Goal: Task Accomplishment & Management: Use online tool/utility

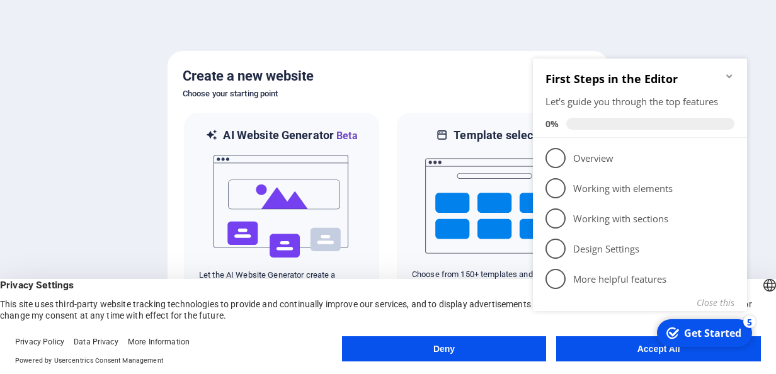
click at [358, 78] on h5 "Create a new website" at bounding box center [388, 76] width 411 height 20
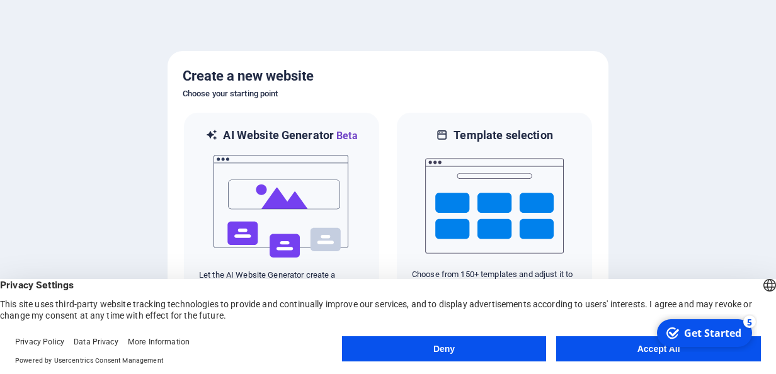
click at [276, 320] on div "Privacy Settings This site uses third-party website tracking technologies to pr…" at bounding box center [388, 300] width 776 height 42
drag, startPoint x: 16, startPoint y: 285, endPoint x: 57, endPoint y: 294, distance: 42.5
click at [57, 294] on div "Privacy Settings This site uses third-party website tracking technologies to pr…" at bounding box center [388, 300] width 776 height 42
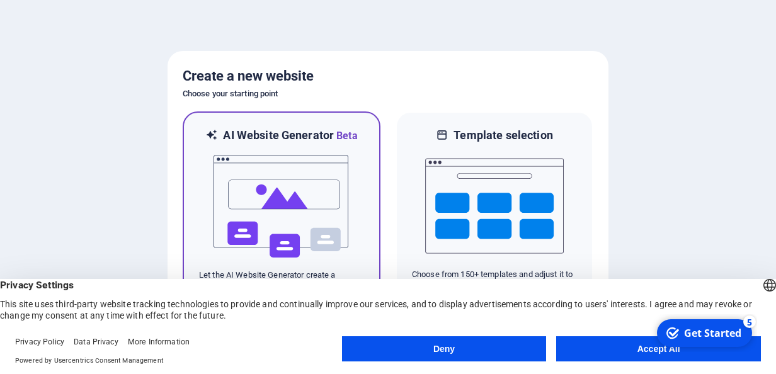
click at [324, 163] on img at bounding box center [281, 207] width 139 height 126
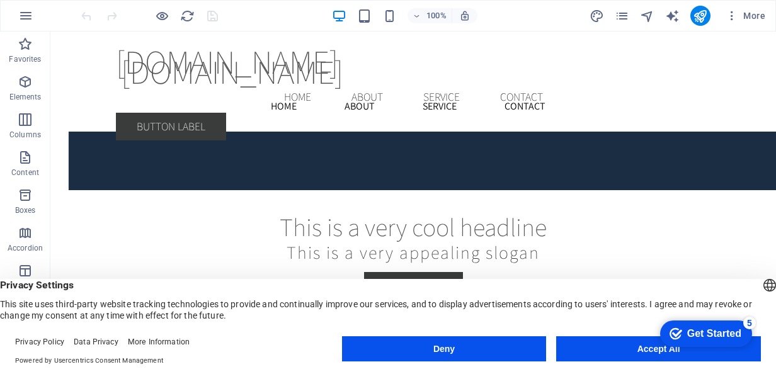
drag, startPoint x: 15, startPoint y: 287, endPoint x: 279, endPoint y: 320, distance: 265.5
click at [279, 76] on div "Privacy Settings This site uses third-party website tracking technologies to pr…" at bounding box center [363, 38] width 726 height 76
click at [669, 352] on div "checkmark Get Started 5 First Steps in the Editor Let's guide you through the t…" at bounding box center [703, 333] width 107 height 38
click at [705, 332] on div "Get Started" at bounding box center [715, 333] width 54 height 11
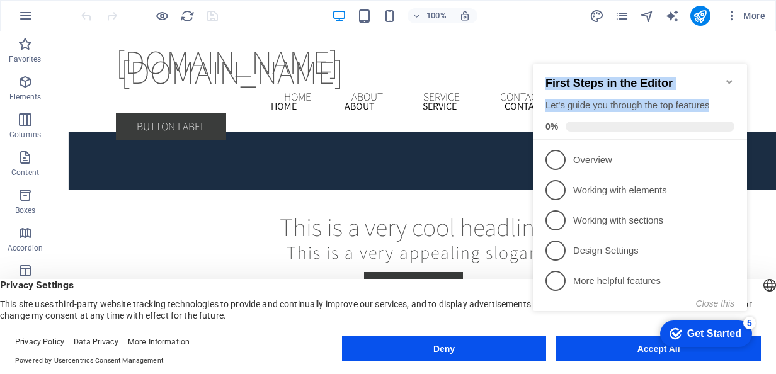
drag, startPoint x: 718, startPoint y: 103, endPoint x: 547, endPoint y: 78, distance: 173.3
click at [547, 78] on div "First Steps in the Editor Let's guide you through the top features 0%" at bounding box center [640, 104] width 189 height 55
copy div "First Steps in the Editor Let's guide you through the top features"
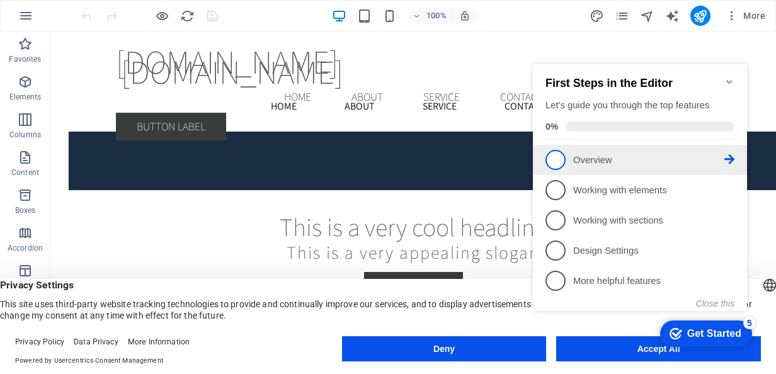
click at [562, 163] on span "1" at bounding box center [556, 160] width 20 height 20
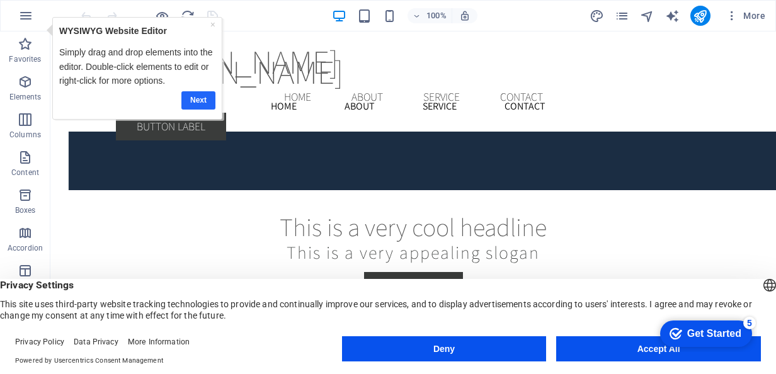
click at [209, 92] on link "Next" at bounding box center [198, 100] width 34 height 18
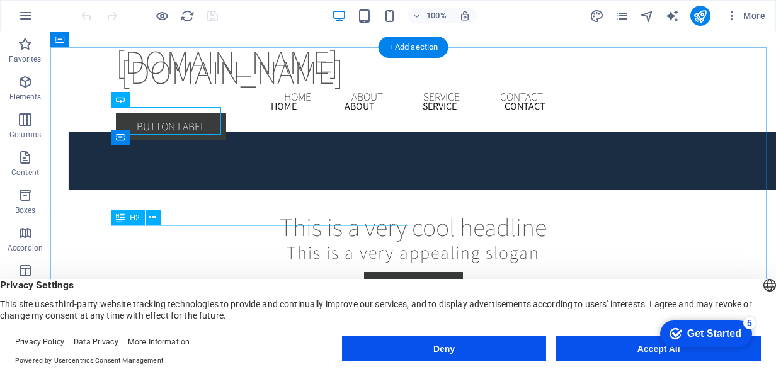
drag, startPoint x: 347, startPoint y: 233, endPoint x: 623, endPoint y: 311, distance: 287.0
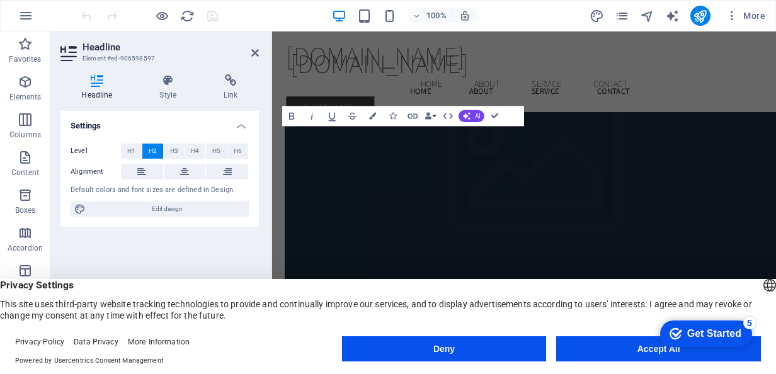
scroll to position [2347, 0]
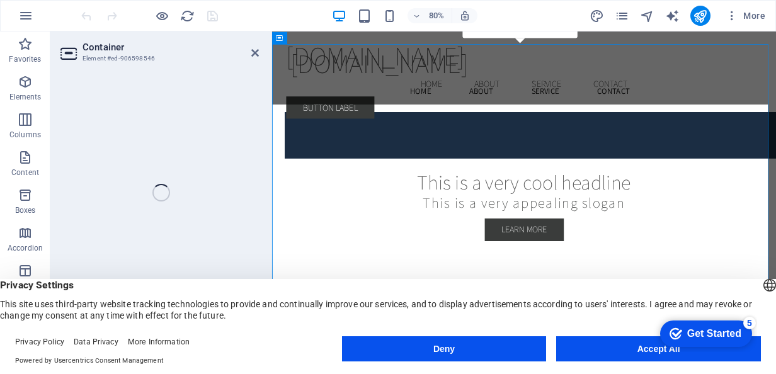
select select "header"
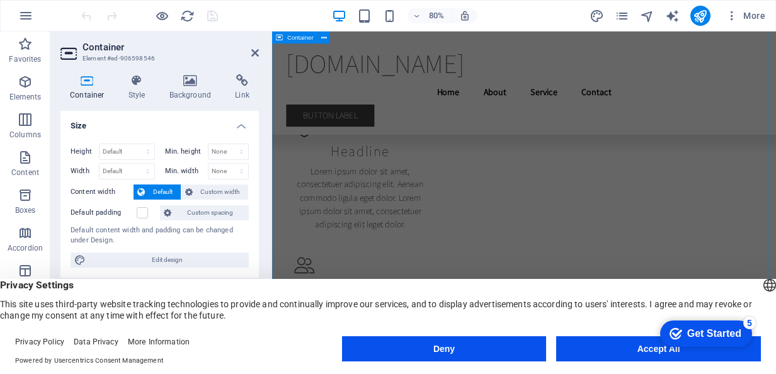
scroll to position [5912, 0]
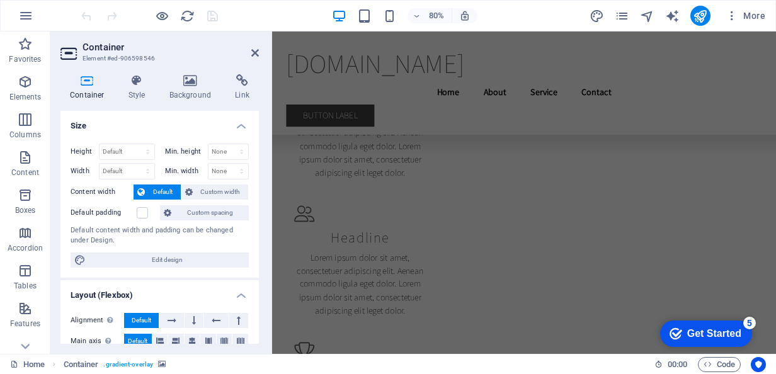
click at [722, 335] on div "Get Started" at bounding box center [715, 333] width 54 height 11
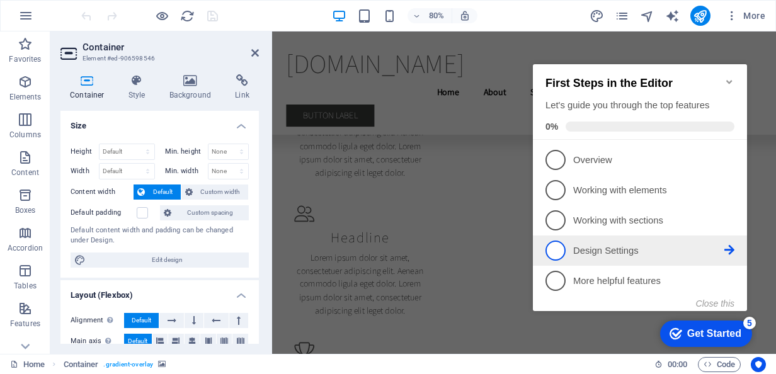
click at [595, 251] on p "Design Settings - incomplete" at bounding box center [648, 251] width 151 height 13
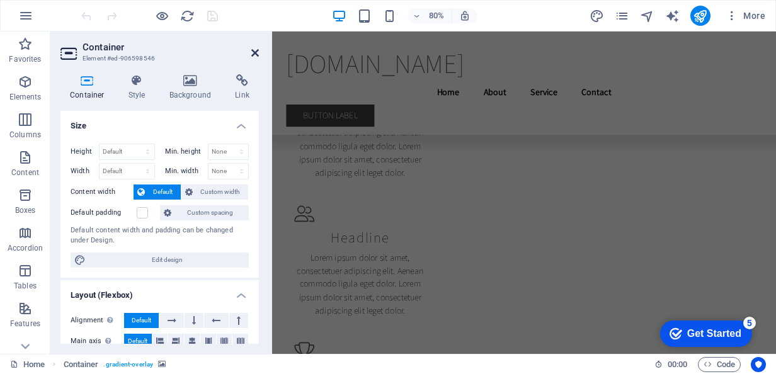
click at [254, 52] on icon at bounding box center [255, 53] width 8 height 10
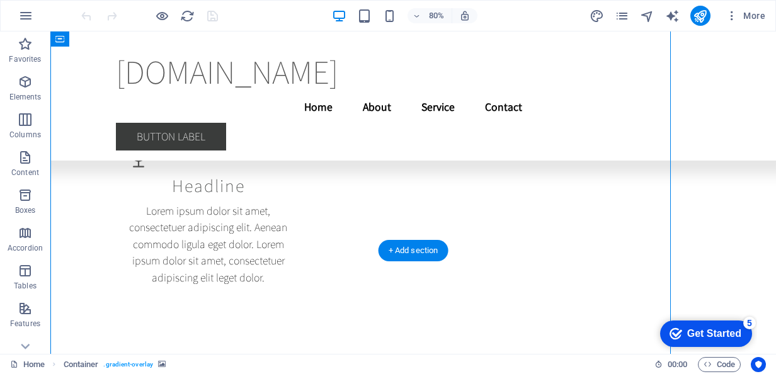
scroll to position [2467, 0]
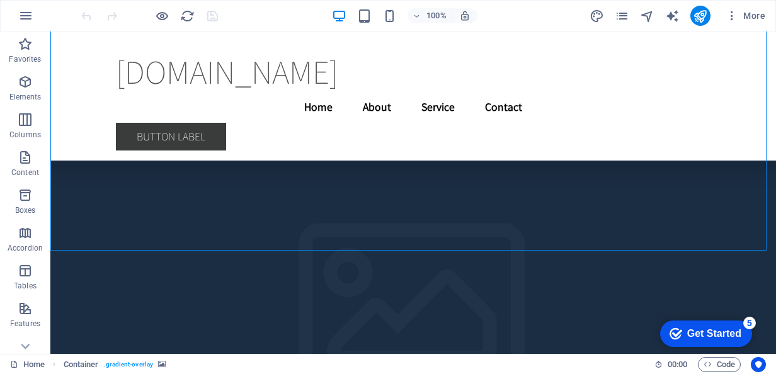
click at [718, 330] on div "Get Started" at bounding box center [715, 333] width 54 height 11
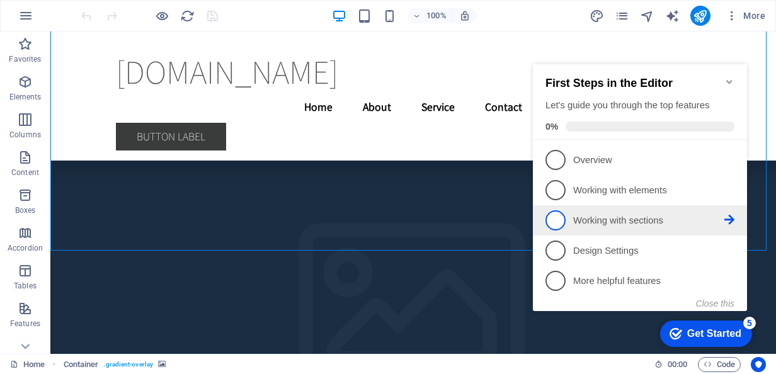
click at [599, 224] on p "Working with sections - incomplete" at bounding box center [648, 220] width 151 height 13
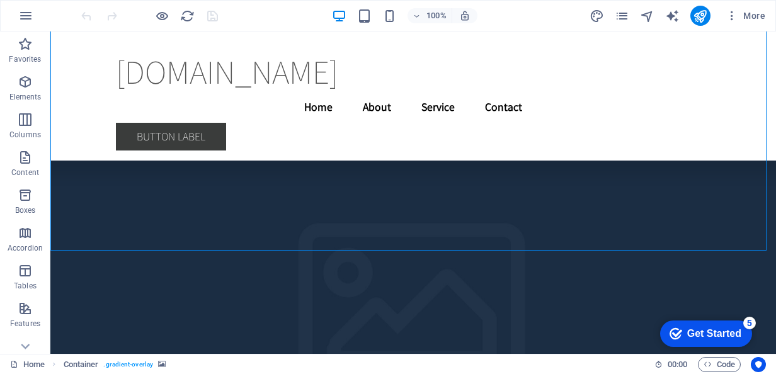
scroll to position [0, 0]
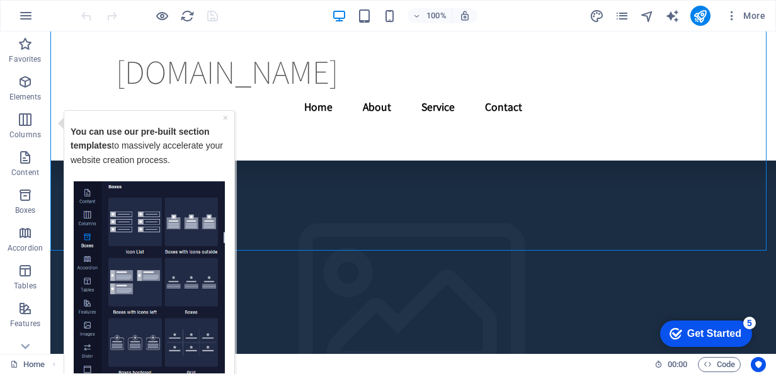
click at [188, 219] on img "Tooltip" at bounding box center [149, 277] width 151 height 193
click at [33, 131] on p "Columns" at bounding box center [25, 135] width 32 height 10
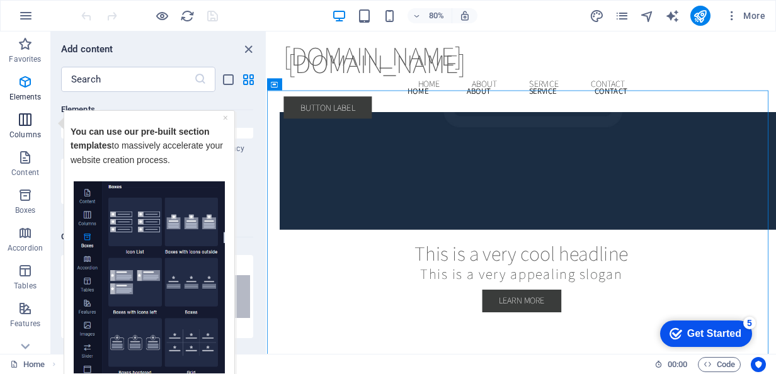
scroll to position [624, 0]
click at [227, 117] on link "×" at bounding box center [225, 117] width 5 height 10
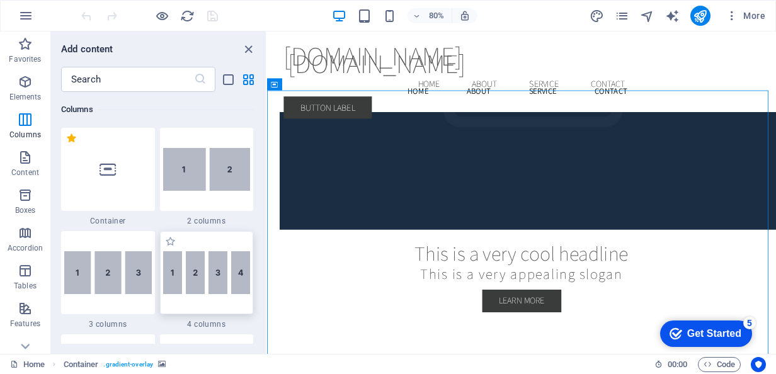
click at [218, 261] on img at bounding box center [207, 272] width 88 height 43
click at [267, 261] on div "Drag here to replace the existing content. Press “Ctrl” if you want to create a…" at bounding box center [521, 193] width 509 height 323
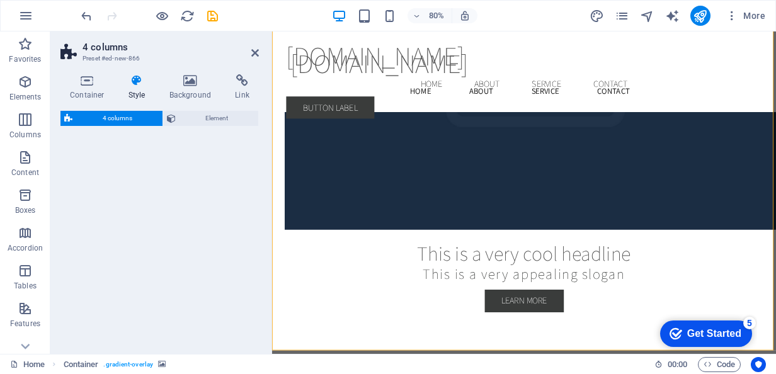
select select "rem"
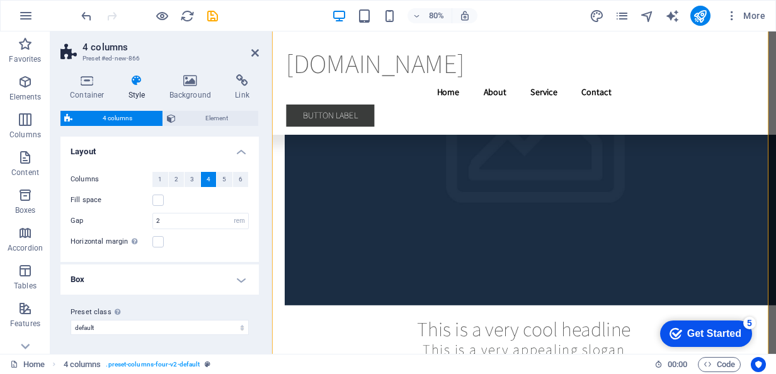
scroll to position [2903, 0]
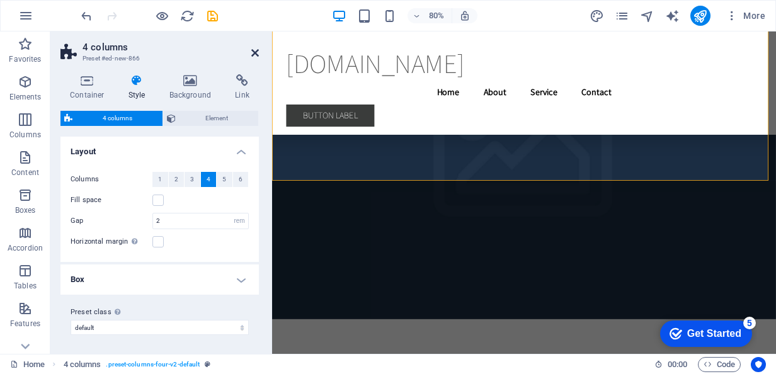
click at [251, 57] on icon at bounding box center [255, 53] width 8 height 10
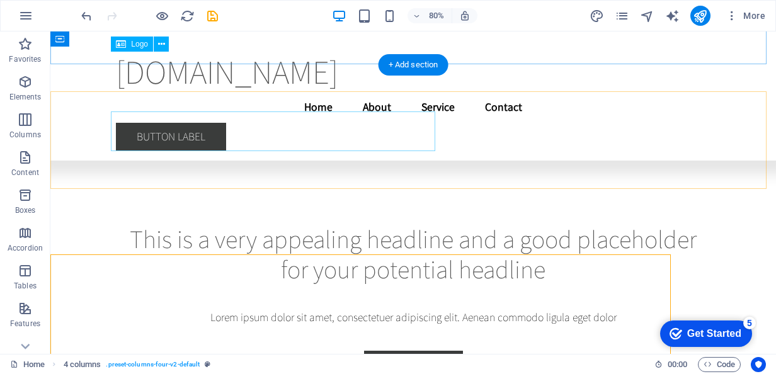
scroll to position [2713, 0]
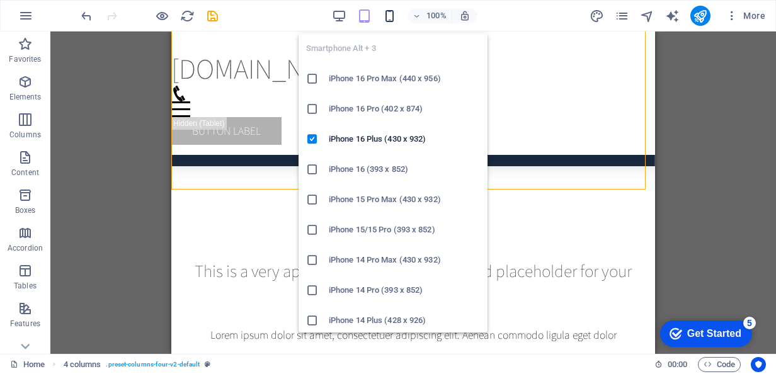
scroll to position [2541, 0]
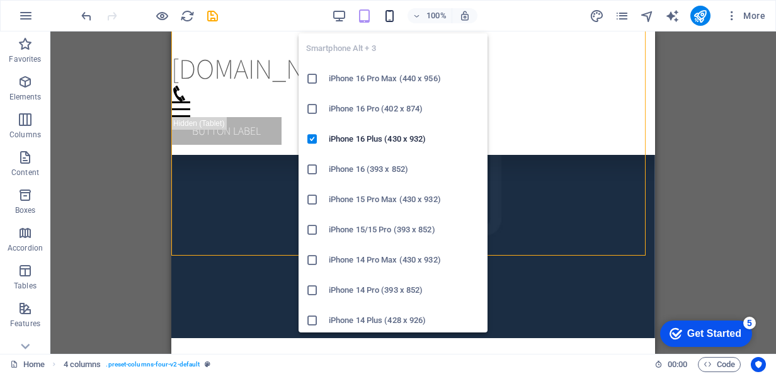
click at [0, 0] on icon "button" at bounding box center [0, 0] width 0 height 0
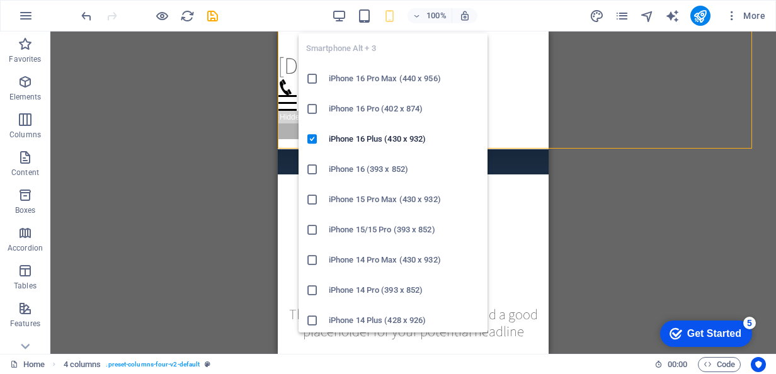
scroll to position [2648, 0]
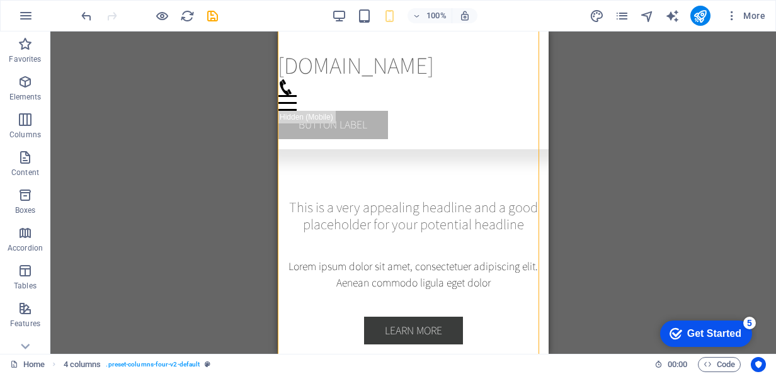
click at [228, 156] on div "Drag here to replace the existing content. Press “Ctrl” if you want to create a…" at bounding box center [413, 193] width 726 height 323
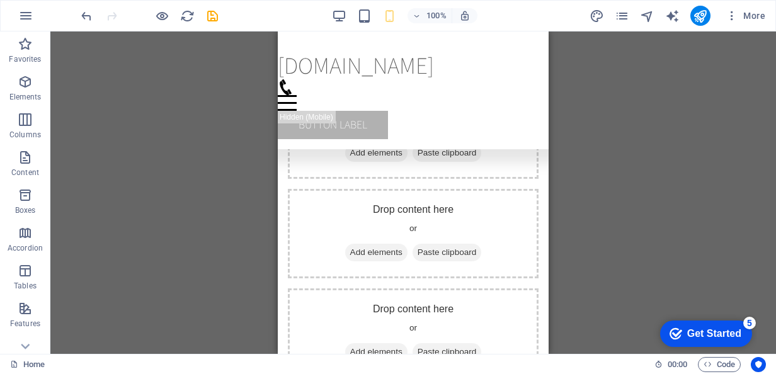
scroll to position [4292, 0]
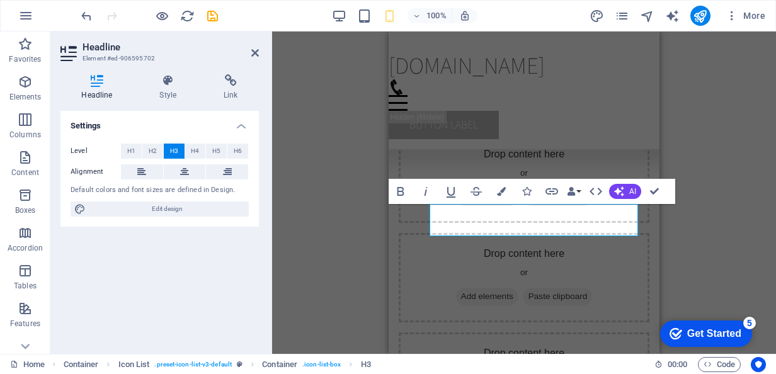
click at [325, 159] on div "H2 Banner Container Menu Bar Menu Menu Menu Bar Logo Logo Menu Bar Banner Conta…" at bounding box center [524, 193] width 504 height 323
click at [252, 57] on icon at bounding box center [255, 53] width 8 height 10
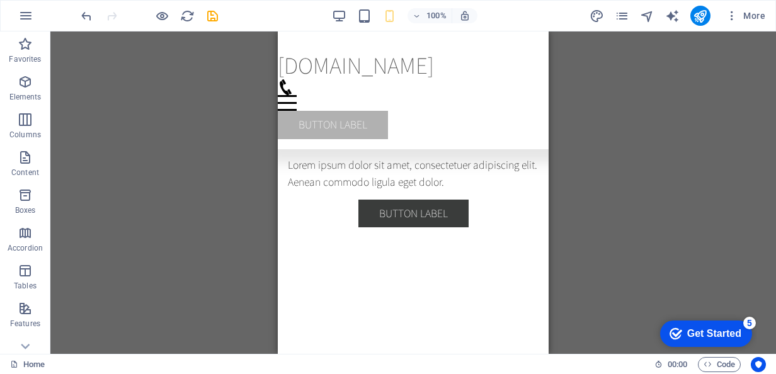
scroll to position [2189, 0]
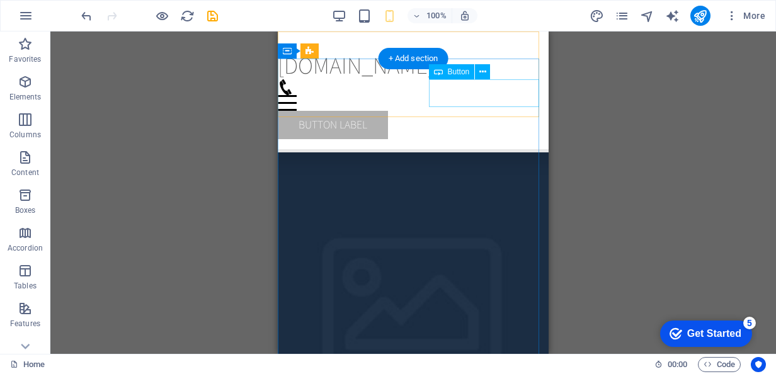
click at [480, 111] on div "Button label" at bounding box center [413, 125] width 271 height 28
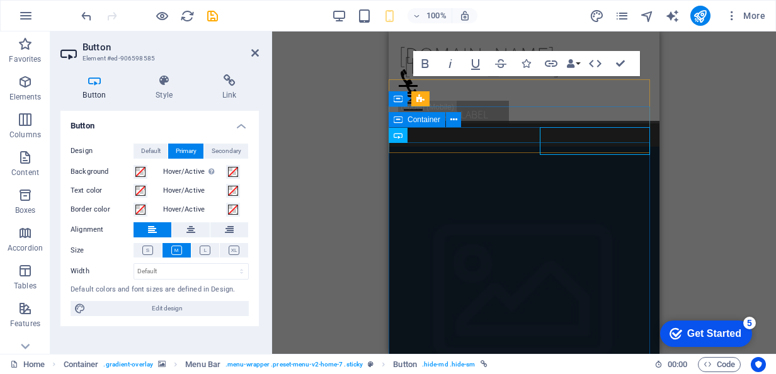
scroll to position [2111, 0]
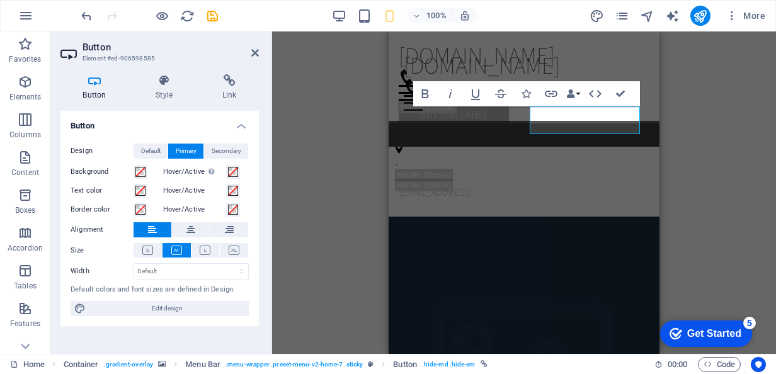
click at [345, 146] on div "H2 Banner Container Menu Bar Menu Menu Menu Bar Logo Logo Menu Bar Banner Conta…" at bounding box center [524, 193] width 504 height 323
click at [188, 81] on icon at bounding box center [165, 80] width 62 height 13
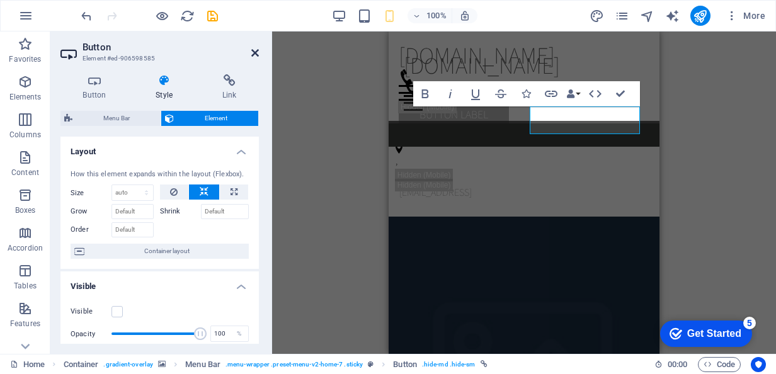
click at [256, 48] on icon at bounding box center [255, 53] width 8 height 10
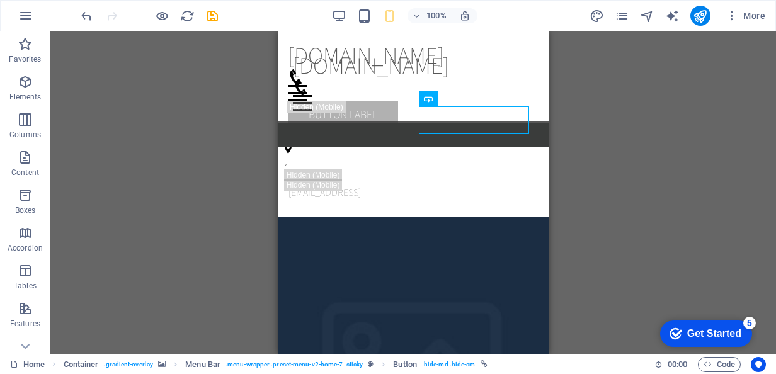
click at [567, 139] on div "H2 Banner Container Menu Bar Menu Menu Menu Bar Logo Logo Menu Bar Banner Conta…" at bounding box center [413, 193] width 726 height 323
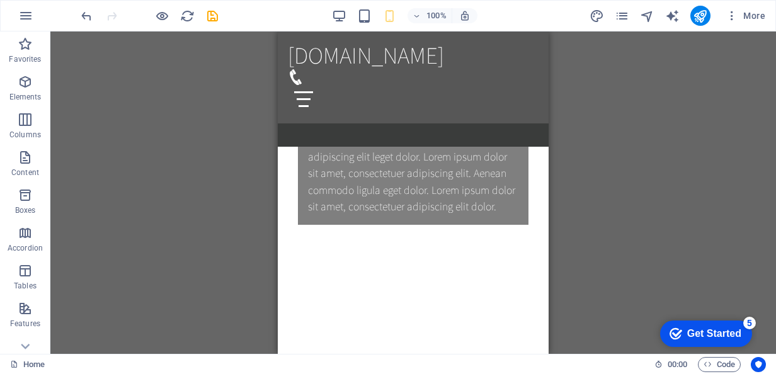
scroll to position [946, 0]
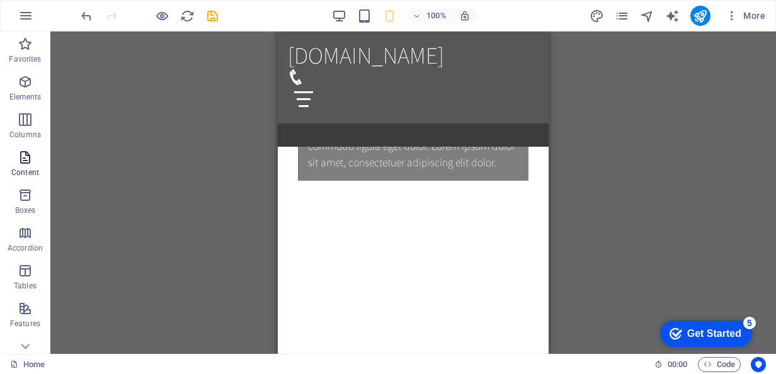
click at [29, 150] on icon "button" at bounding box center [25, 157] width 15 height 15
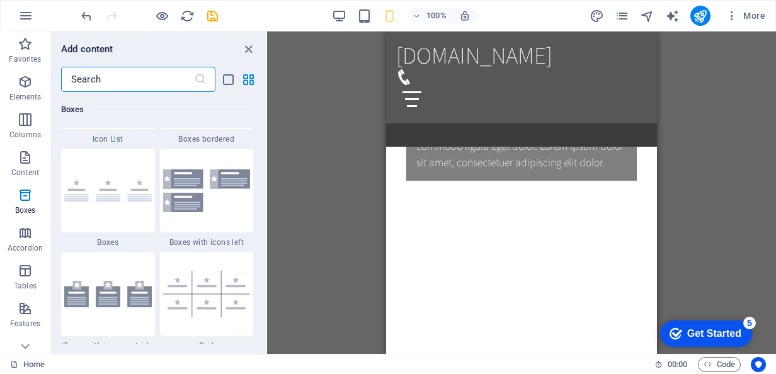
scroll to position [3600, 0]
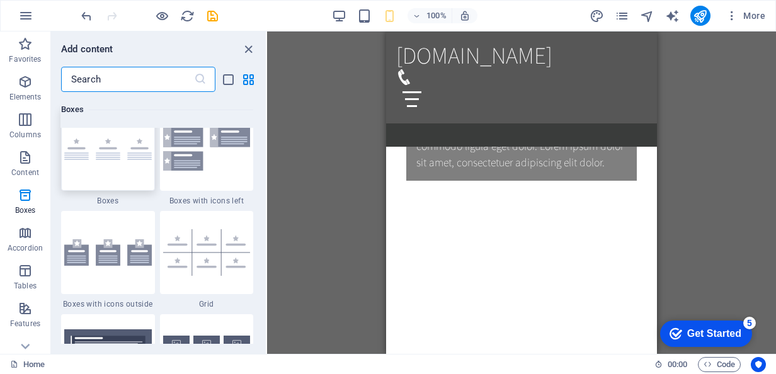
click at [125, 172] on div at bounding box center [108, 149] width 94 height 83
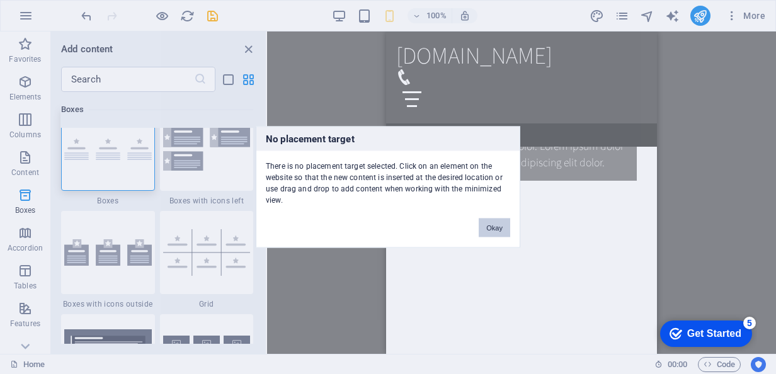
click at [502, 231] on button "Okay" at bounding box center [495, 228] width 32 height 19
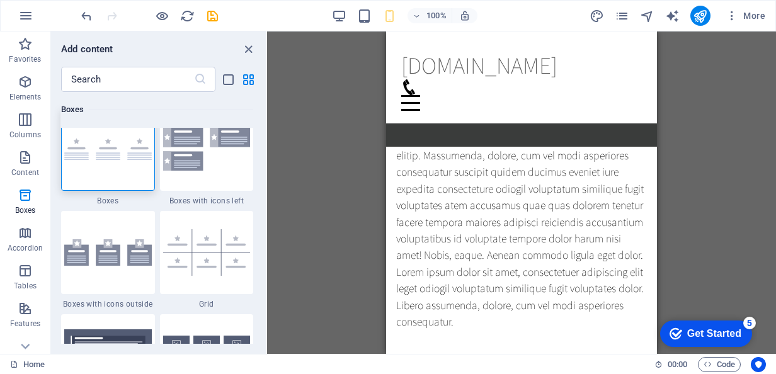
scroll to position [1564, 0]
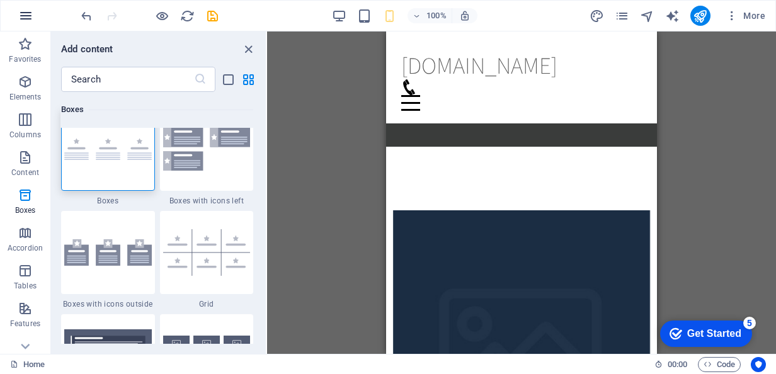
click at [18, 18] on icon "button" at bounding box center [25, 15] width 15 height 15
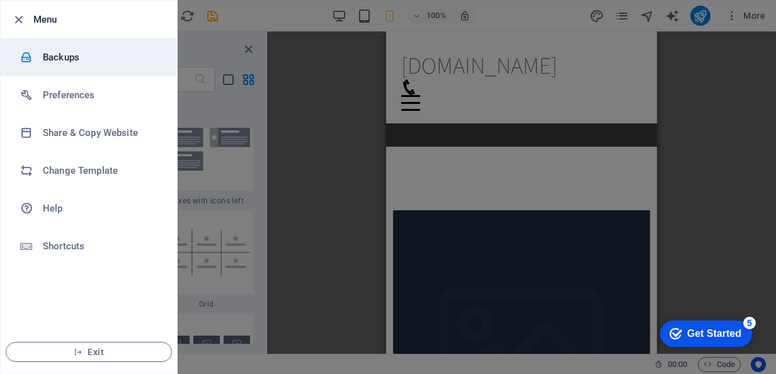
click at [59, 56] on h6 "Backups" at bounding box center [101, 57] width 117 height 15
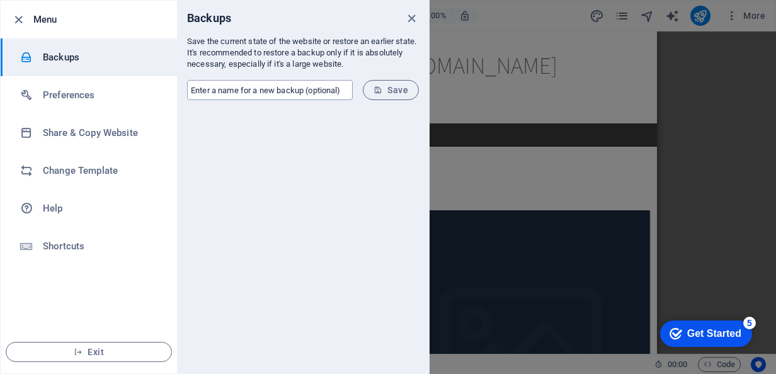
click at [306, 93] on input "text" at bounding box center [270, 90] width 166 height 20
type input "[PERSON_NAME]"
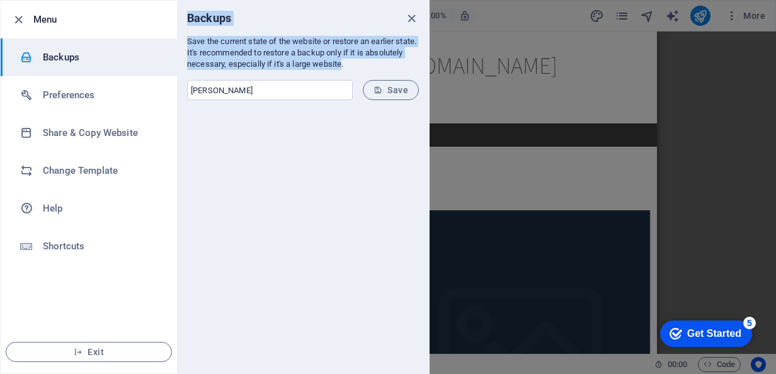
drag, startPoint x: 384, startPoint y: 66, endPoint x: 183, endPoint y: 25, distance: 205.0
click at [183, 25] on div "Backups Save the current state of the website or restore an earlier state. It's…" at bounding box center [303, 187] width 252 height 373
copy div "Backups Save the current state of the website or restore an earlier state. It's…"
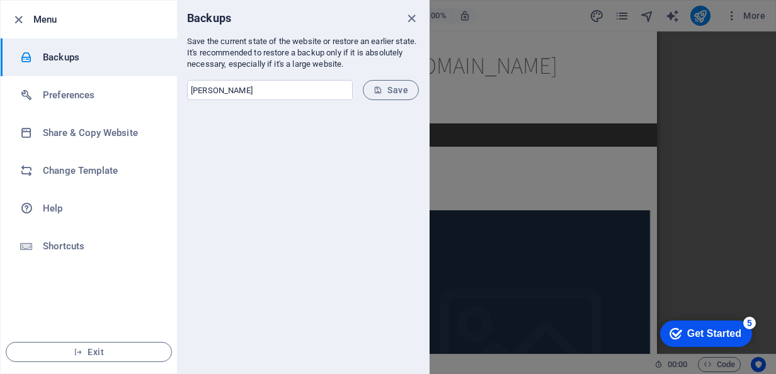
click at [348, 137] on div at bounding box center [303, 241] width 252 height 263
drag, startPoint x: 309, startPoint y: 92, endPoint x: 187, endPoint y: 95, distance: 122.3
click at [187, 95] on form "[PERSON_NAME] ​ Save" at bounding box center [303, 90] width 252 height 40
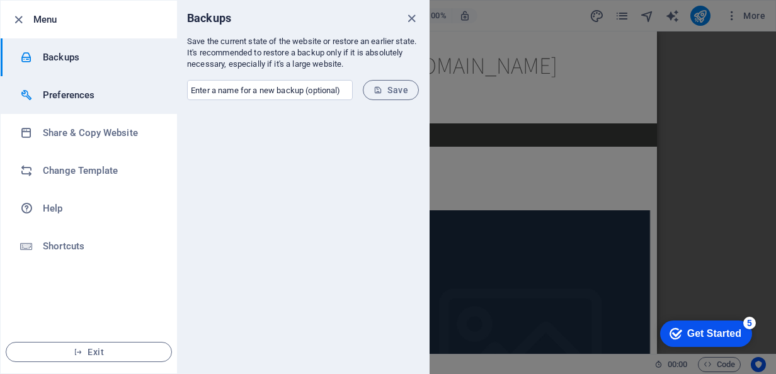
click at [95, 98] on h6 "Preferences" at bounding box center [101, 95] width 117 height 15
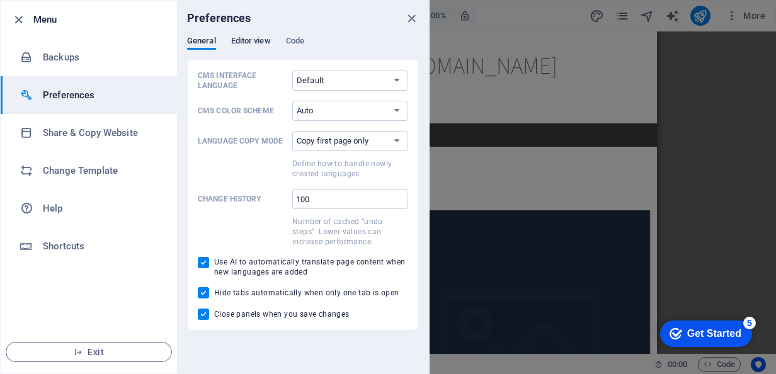
click at [244, 39] on span "Editor view" at bounding box center [251, 42] width 40 height 18
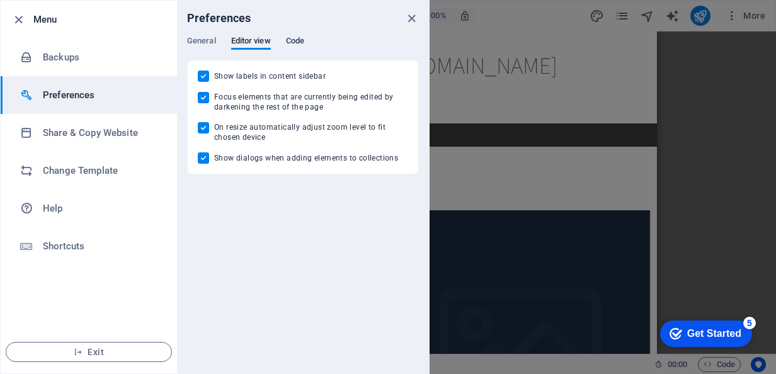
click at [289, 39] on span "Code" at bounding box center [295, 42] width 18 height 18
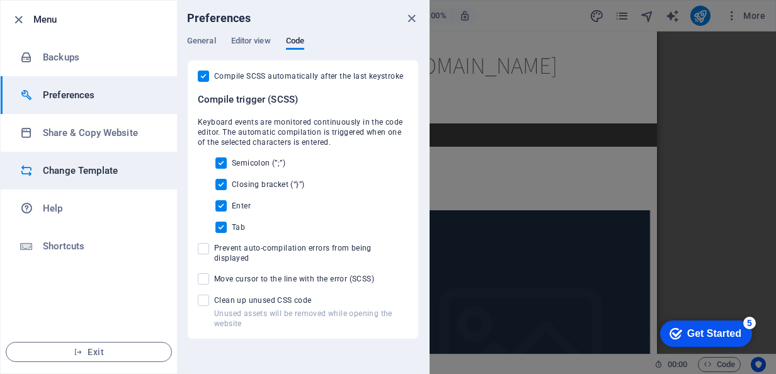
drag, startPoint x: 207, startPoint y: 46, endPoint x: 116, endPoint y: 164, distance: 148.7
click at [116, 164] on div "Menu Backups Preferences Share & Copy Website Change Template Help Shortcuts Ex…" at bounding box center [215, 187] width 430 height 374
click at [116, 164] on h6 "Change Template" at bounding box center [101, 170] width 117 height 15
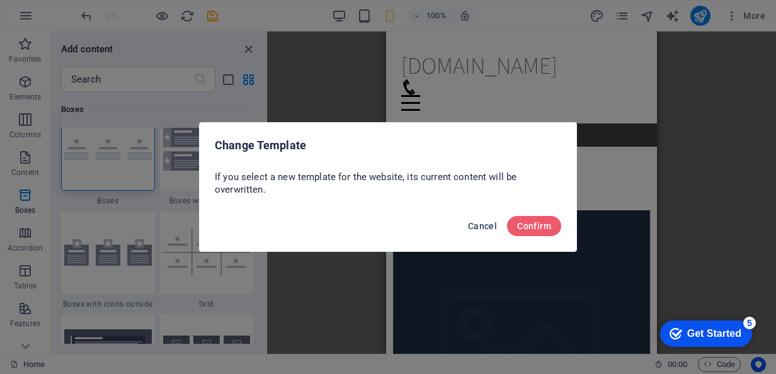
click at [483, 224] on span "Cancel" at bounding box center [482, 226] width 29 height 10
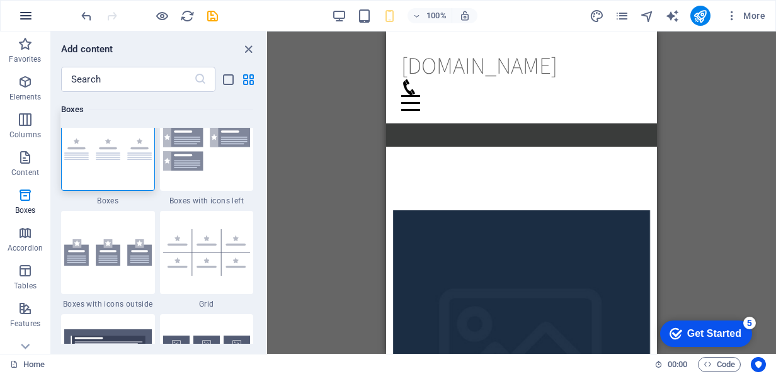
click at [27, 20] on icon "button" at bounding box center [25, 15] width 15 height 15
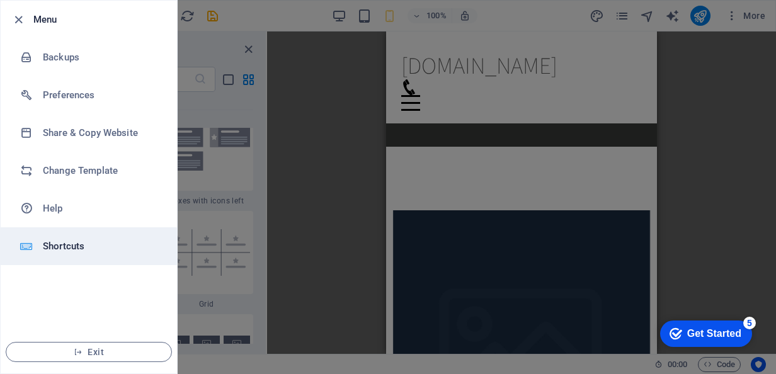
click at [93, 245] on h6 "Shortcuts" at bounding box center [101, 246] width 117 height 15
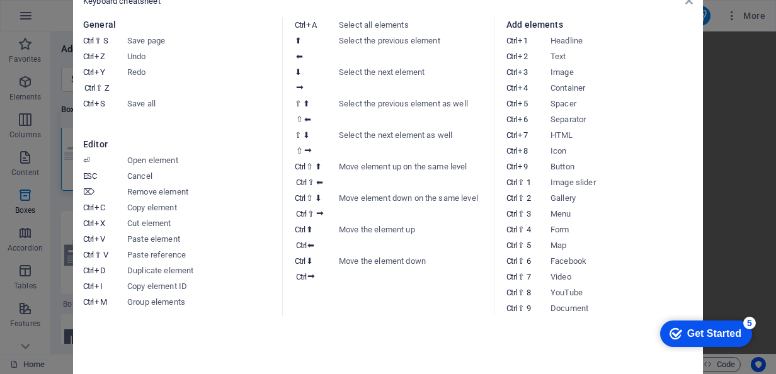
click at [570, 207] on dd "Menu" at bounding box center [625, 214] width 149 height 16
click at [691, 4] on icon at bounding box center [690, 1] width 8 height 10
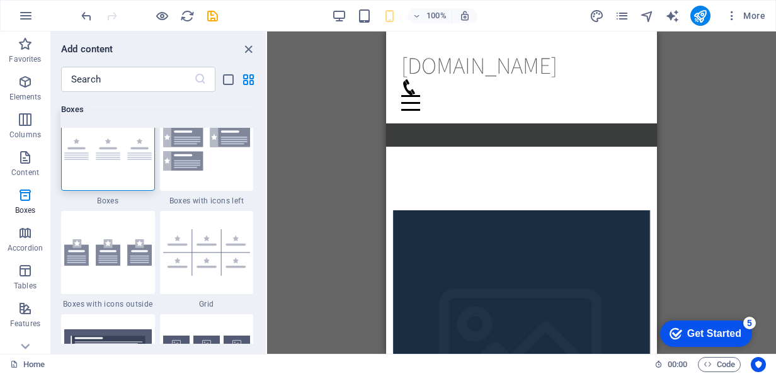
click at [714, 333] on div "Get Started" at bounding box center [715, 333] width 54 height 11
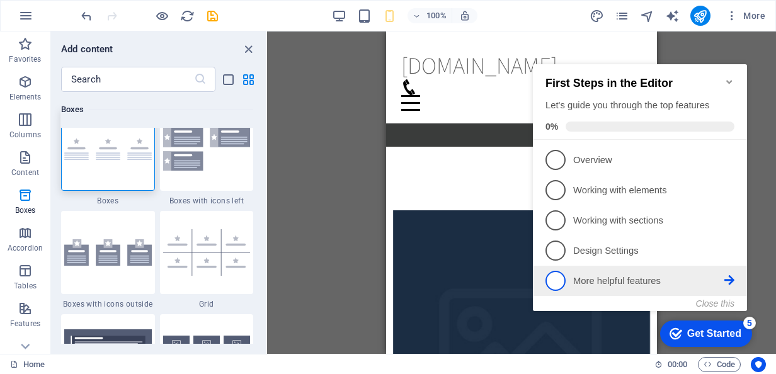
click at [626, 278] on p "More helpful features - incomplete" at bounding box center [648, 281] width 151 height 13
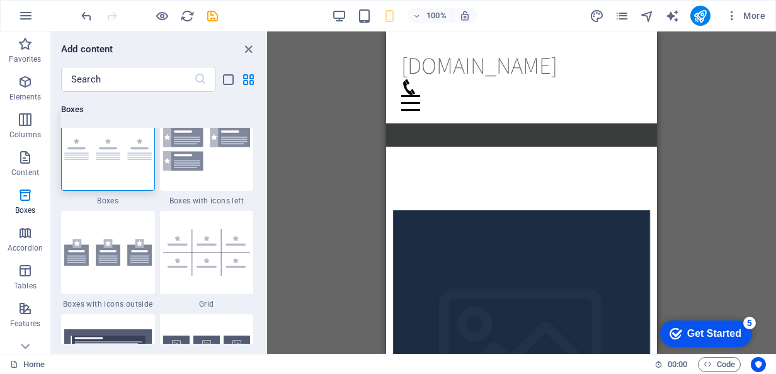
click at [723, 328] on div "Get Started" at bounding box center [715, 333] width 54 height 11
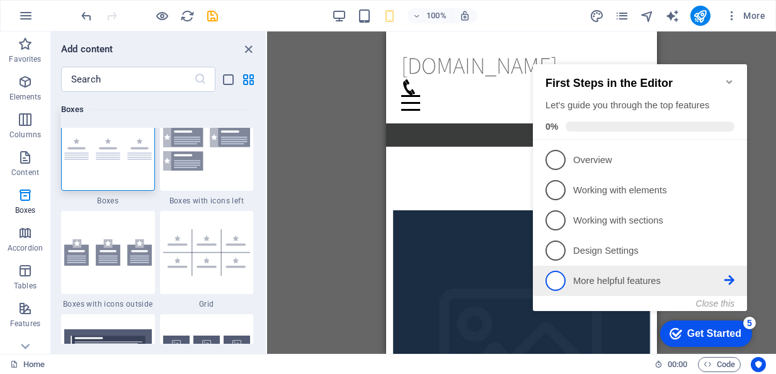
click at [729, 279] on icon at bounding box center [730, 280] width 10 height 10
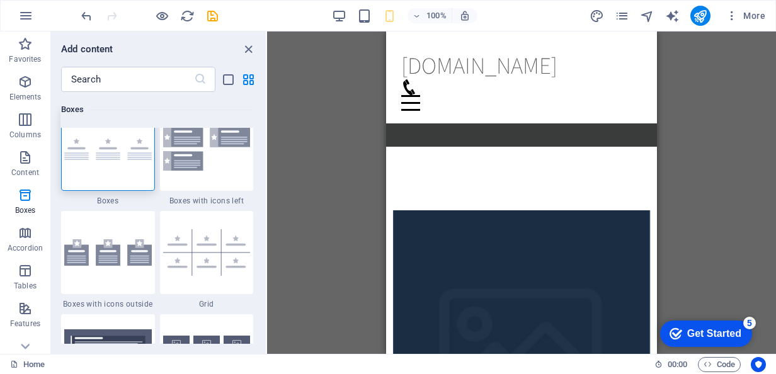
click at [733, 323] on div "checkmark Get Started 5" at bounding box center [706, 334] width 92 height 26
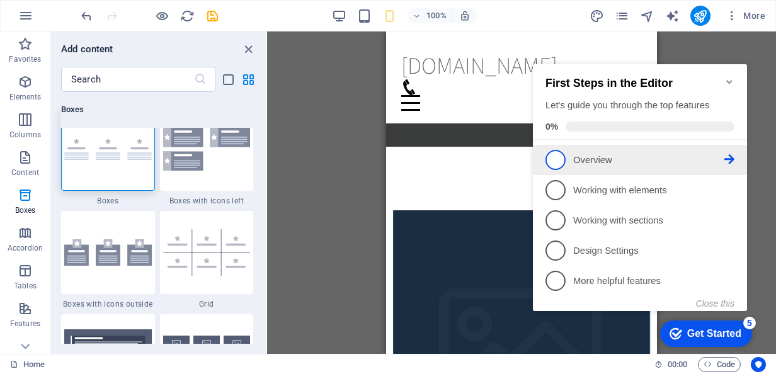
click at [616, 162] on p "Overview - incomplete" at bounding box center [648, 160] width 151 height 13
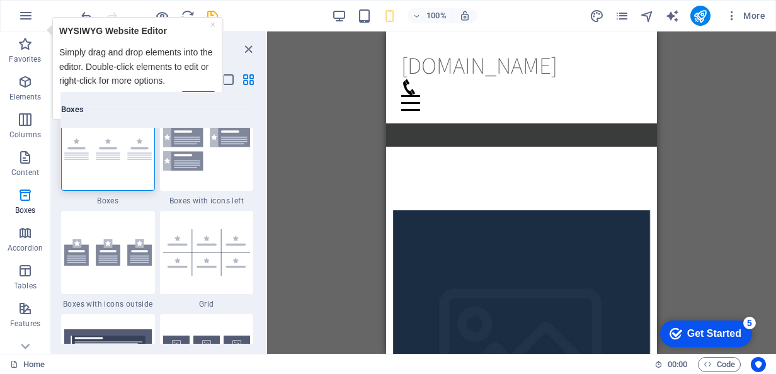
click at [207, 28] on p "WYSIWYG Website Editor" at bounding box center [137, 30] width 156 height 14
click at [208, 20] on div "× WYSIWYG Website Editor Simply drag and drop elements into the editor. Double-…" at bounding box center [136, 67] width 163 height 95
click at [209, 21] on div "× WYSIWYG Website Editor Simply drag and drop elements into the editor. Double-…" at bounding box center [136, 67] width 163 height 95
click at [210, 21] on link "×" at bounding box center [212, 24] width 5 height 10
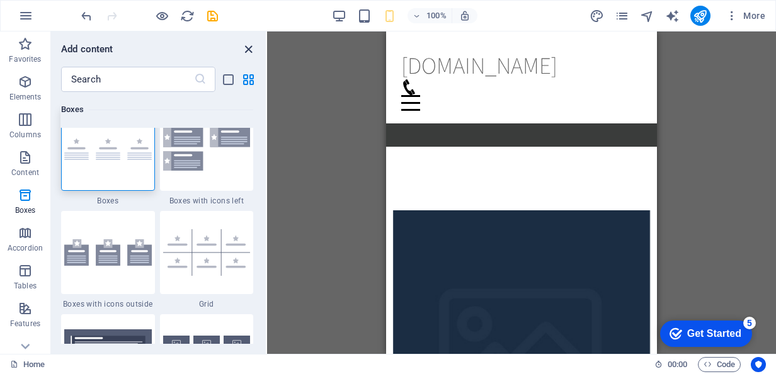
click at [245, 42] on icon "close panel" at bounding box center [248, 49] width 14 height 14
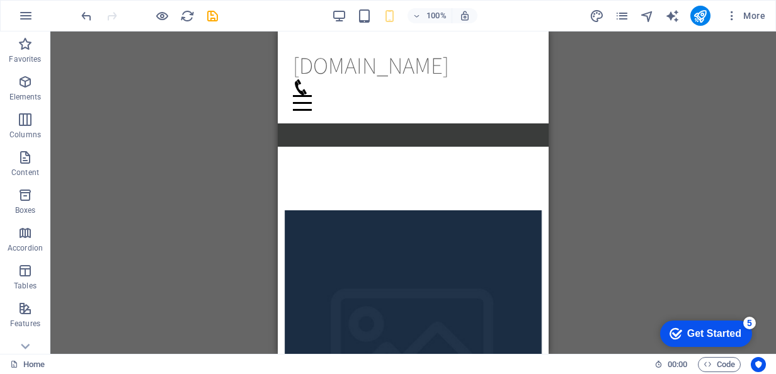
click at [697, 328] on div "Get Started" at bounding box center [715, 333] width 54 height 11
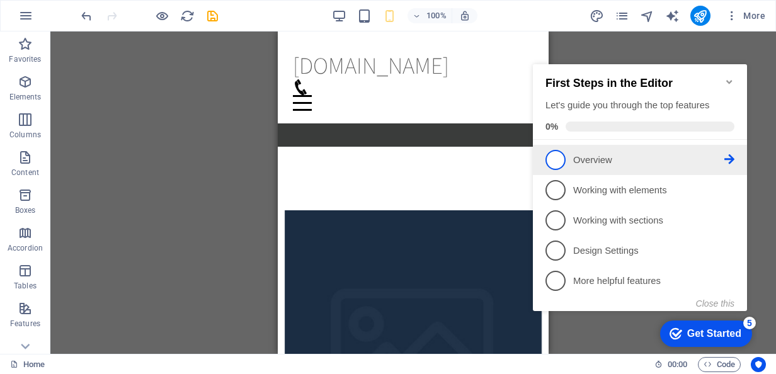
click at [616, 164] on p "Overview - incomplete" at bounding box center [648, 160] width 151 height 13
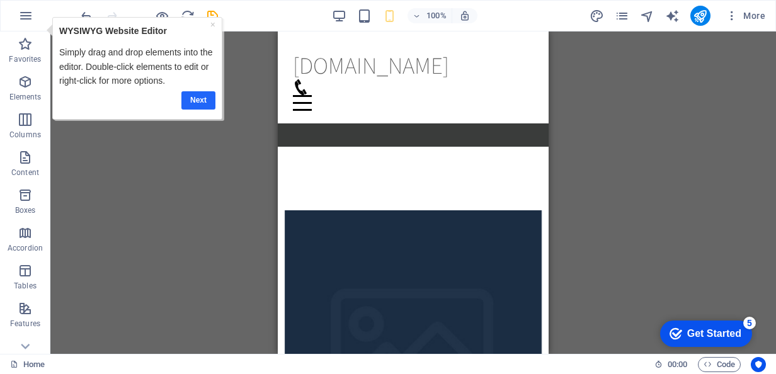
click at [207, 103] on link "Next" at bounding box center [198, 100] width 34 height 18
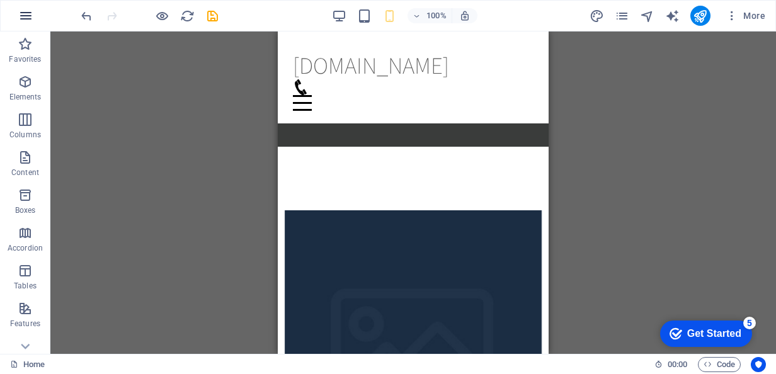
click at [23, 20] on icon "button" at bounding box center [25, 15] width 15 height 15
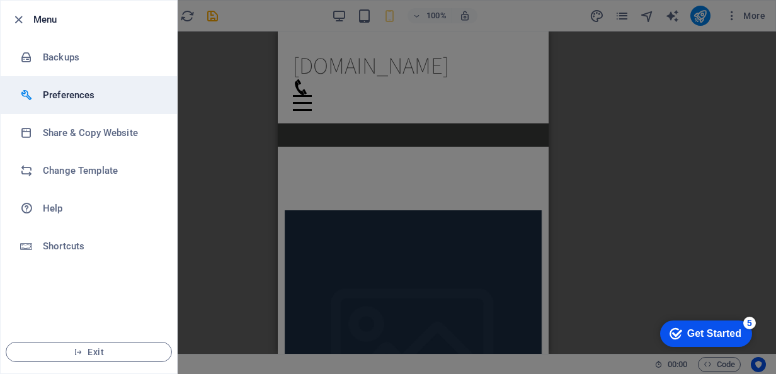
click at [59, 83] on li "Preferences" at bounding box center [89, 95] width 176 height 38
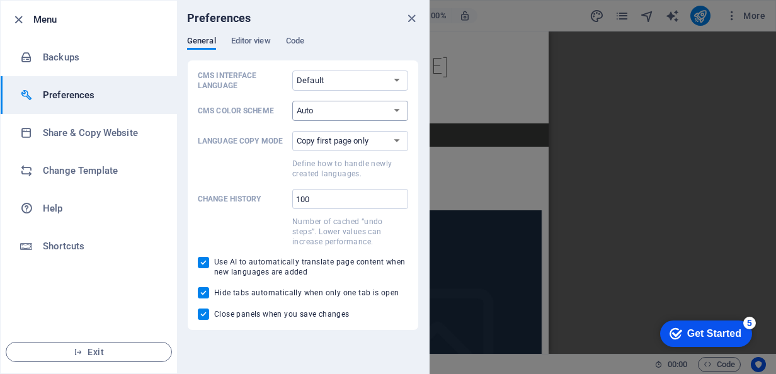
click at [306, 106] on select "Auto Dark Light" at bounding box center [350, 111] width 116 height 20
select select "dark"
click at [292, 101] on select "Auto Dark Light" at bounding box center [350, 111] width 116 height 20
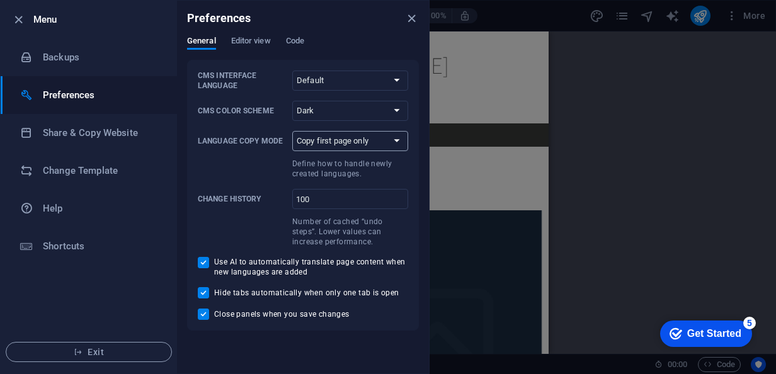
click at [340, 140] on select "Copy first page only Copy all pages" at bounding box center [350, 141] width 116 height 20
click at [293, 41] on span "Code" at bounding box center [295, 42] width 18 height 18
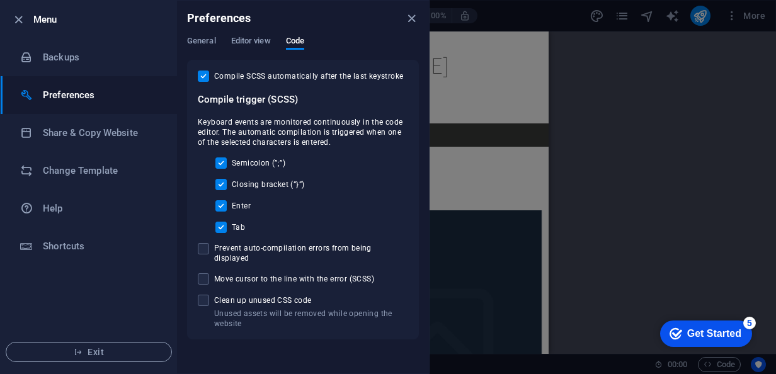
click at [216, 48] on div "General Editor view Code" at bounding box center [303, 48] width 232 height 24
drag, startPoint x: 249, startPoint y: 20, endPoint x: 180, endPoint y: 16, distance: 69.4
click at [180, 16] on div "Preferences" at bounding box center [303, 18] width 252 height 35
copy h6 "Preferences"
click at [205, 247] on span at bounding box center [203, 248] width 11 height 11
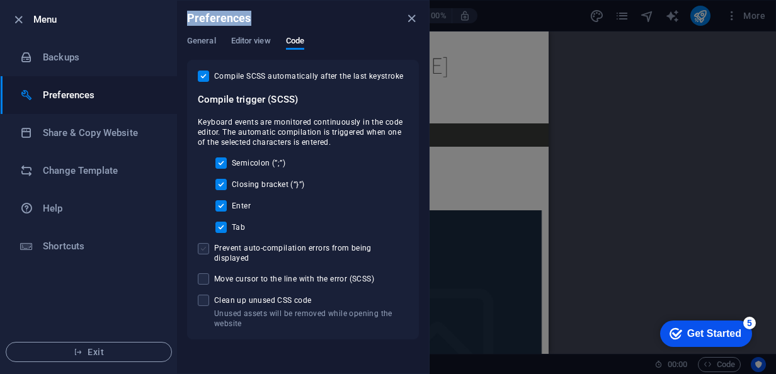
click at [205, 247] on input "Prevent auto-compilation errors from being displayed" at bounding box center [206, 248] width 16 height 11
checkbox input "true"
click at [98, 137] on h6 "Share & Copy Website" at bounding box center [101, 132] width 117 height 15
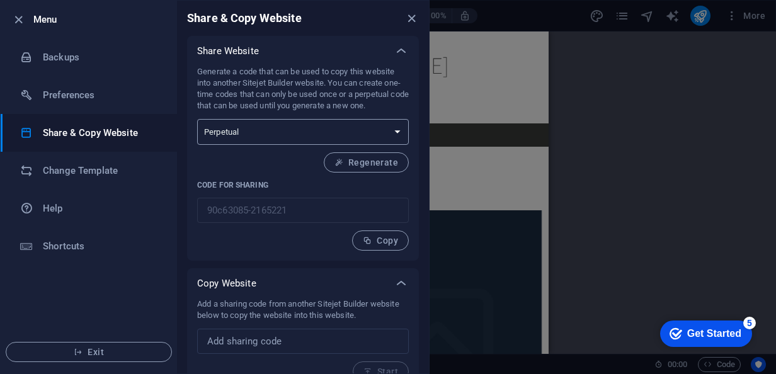
click at [364, 128] on select "One-time Perpetual" at bounding box center [303, 132] width 212 height 26
click at [326, 135] on select "One-time Perpetual" at bounding box center [303, 132] width 212 height 26
click at [366, 170] on button "Regenerate" at bounding box center [366, 163] width 85 height 20
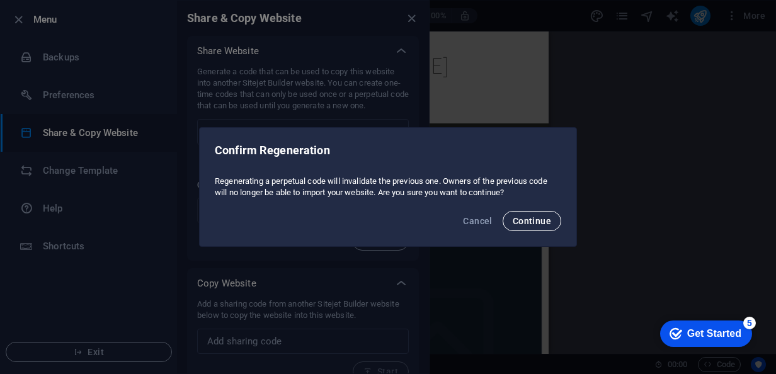
click at [536, 219] on span "Continue" at bounding box center [532, 221] width 38 height 10
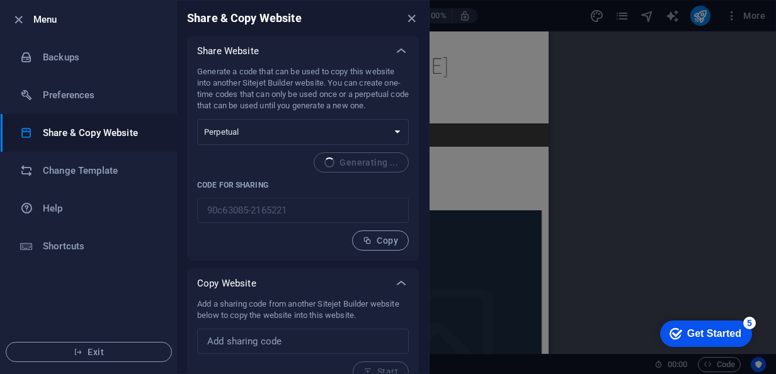
type input "9d06c230-2165221"
click at [350, 232] on div "Generate a code that can be used to copy this website into another Sitejet Buil…" at bounding box center [303, 158] width 212 height 185
click at [366, 246] on button "Copy" at bounding box center [380, 241] width 57 height 20
click at [394, 233] on button "Copy" at bounding box center [380, 241] width 57 height 20
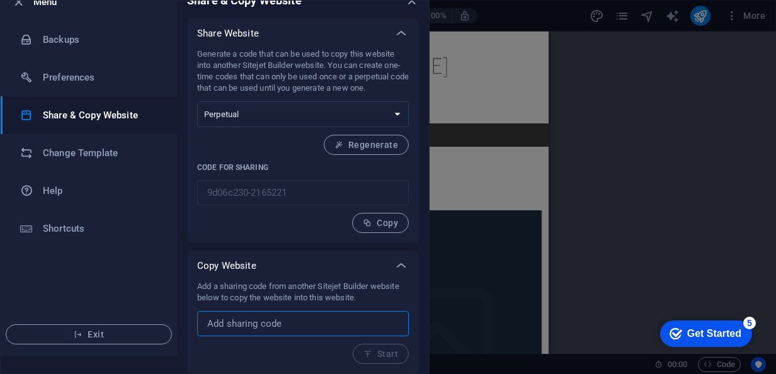
click at [362, 320] on input "text" at bounding box center [303, 323] width 212 height 25
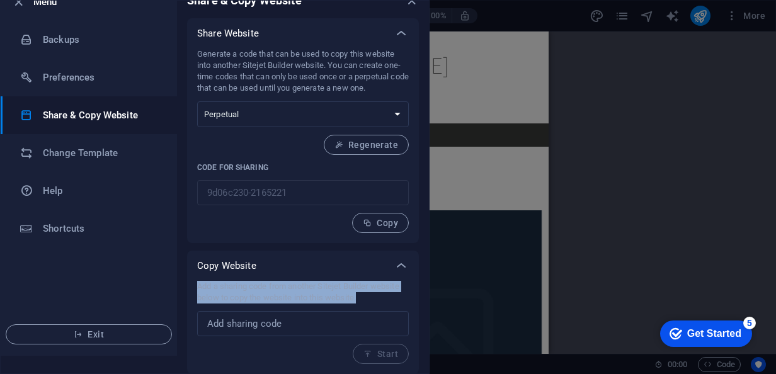
drag, startPoint x: 358, startPoint y: 299, endPoint x: 202, endPoint y: 267, distance: 158.8
click at [202, 267] on div "Copy Website Add a sharing code from another Sitejet Builder website below to c…" at bounding box center [303, 313] width 232 height 124
copy p "Add a sharing code from another Sitejet Builder website below to copy the websi…"
click at [16, 5] on icon "button" at bounding box center [18, 2] width 14 height 14
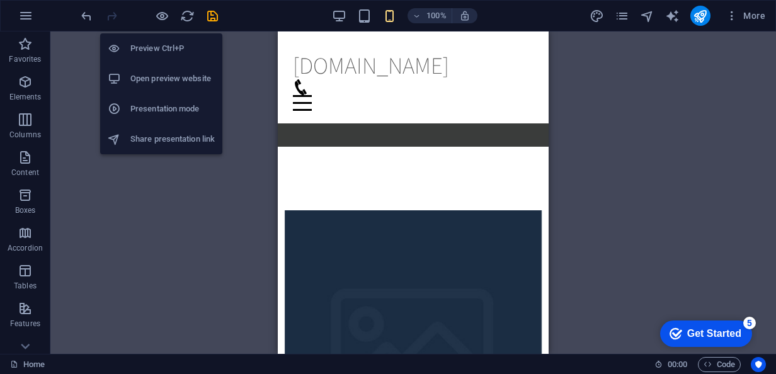
click at [170, 43] on h6 "Preview Ctrl+P" at bounding box center [172, 48] width 84 height 15
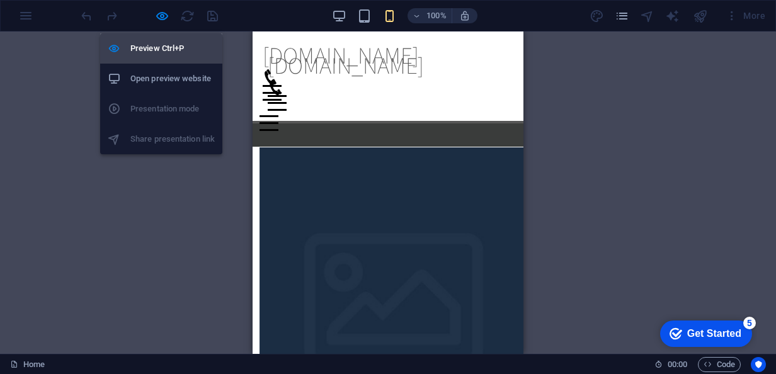
scroll to position [1802, 0]
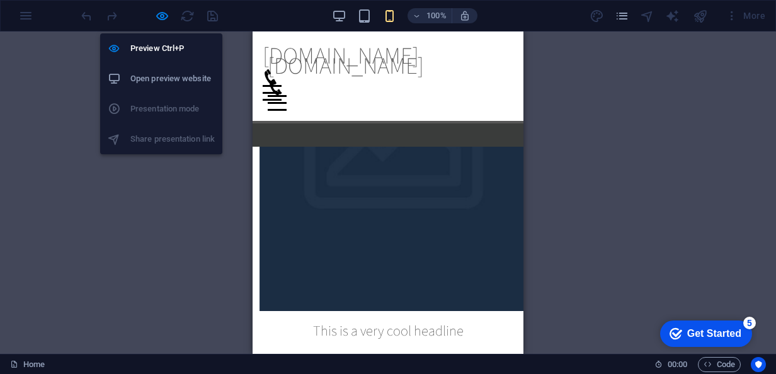
click at [185, 72] on h6 "Open preview website" at bounding box center [172, 78] width 84 height 15
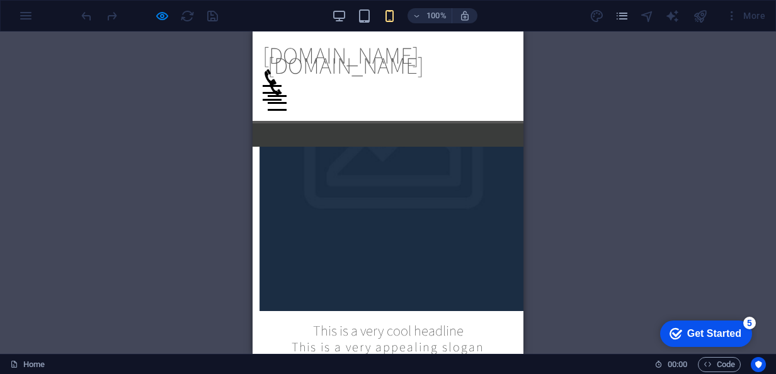
click at [34, 64] on div at bounding box center [24, 72] width 19 height 16
click at [226, 78] on div "H2 Banner Container Menu Bar Menu Menu Menu Bar Logo Logo Menu Bar Banner Conta…" at bounding box center [388, 193] width 776 height 323
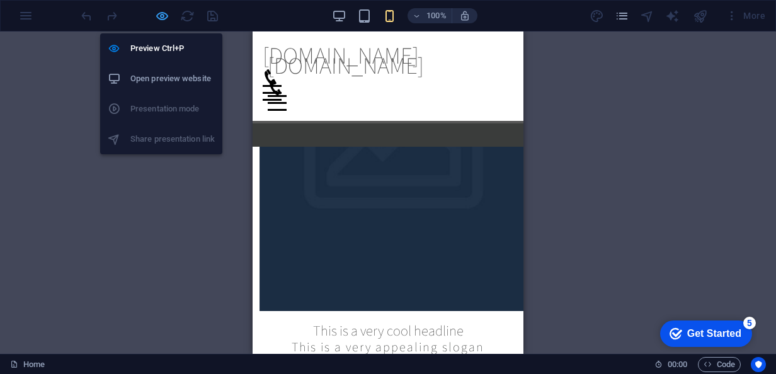
click at [156, 19] on icon "button" at bounding box center [162, 16] width 14 height 14
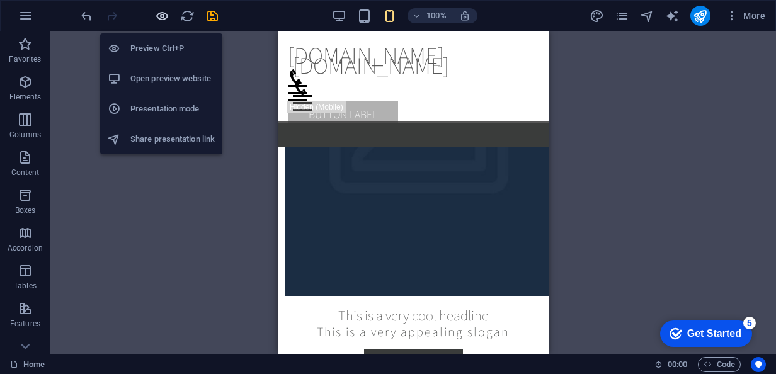
click at [156, 19] on icon "button" at bounding box center [162, 16] width 14 height 14
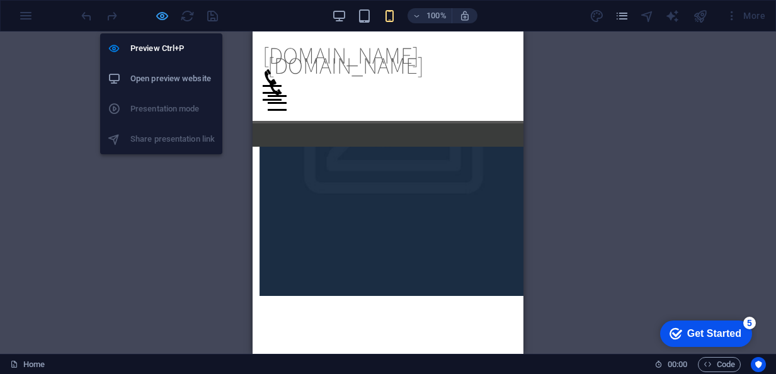
scroll to position [1875, 0]
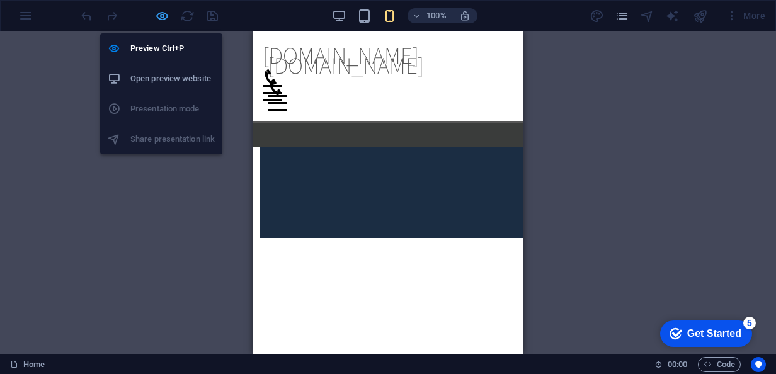
click at [156, 19] on icon "button" at bounding box center [162, 16] width 14 height 14
click at [159, 20] on icon "button" at bounding box center [162, 16] width 14 height 14
click at [157, 18] on icon "button" at bounding box center [162, 16] width 14 height 14
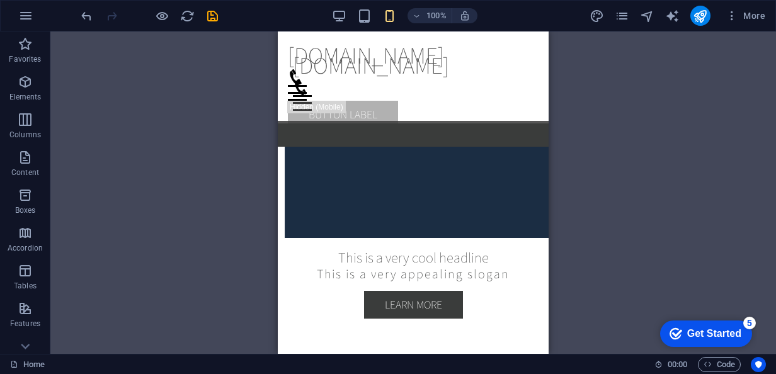
scroll to position [1891, 0]
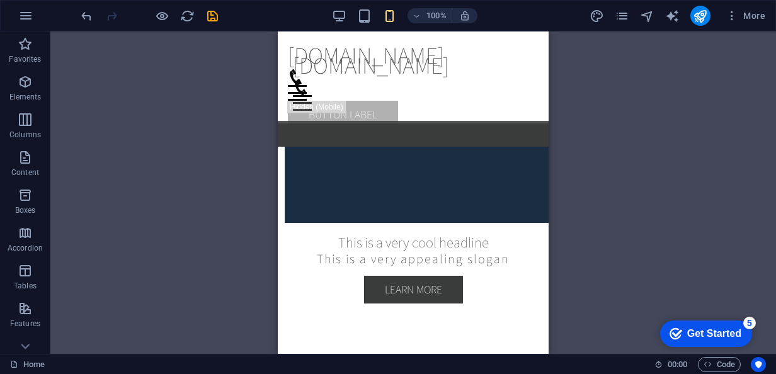
click at [260, 140] on div "H2 Banner Container Menu Bar Menu Menu Menu Bar Logo Logo Menu Bar Banner Conta…" at bounding box center [413, 193] width 726 height 323
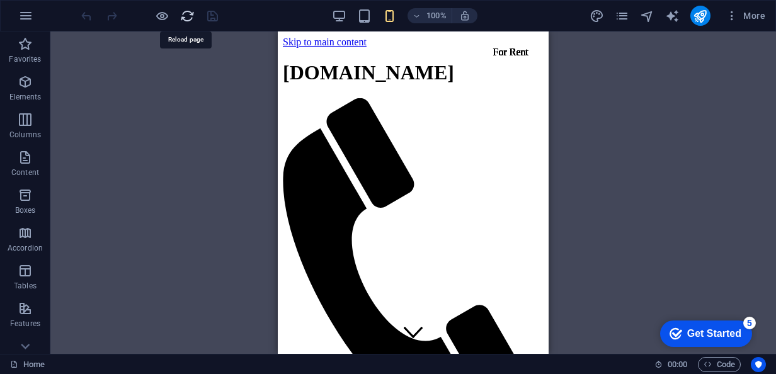
scroll to position [0, 0]
click at [0, 0] on icon "text_generator" at bounding box center [0, 0] width 0 height 0
select select "English"
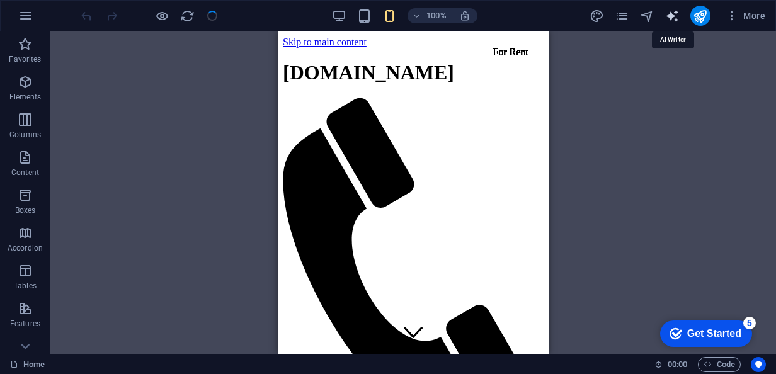
select select "English"
